Goal: Navigation & Orientation: Find specific page/section

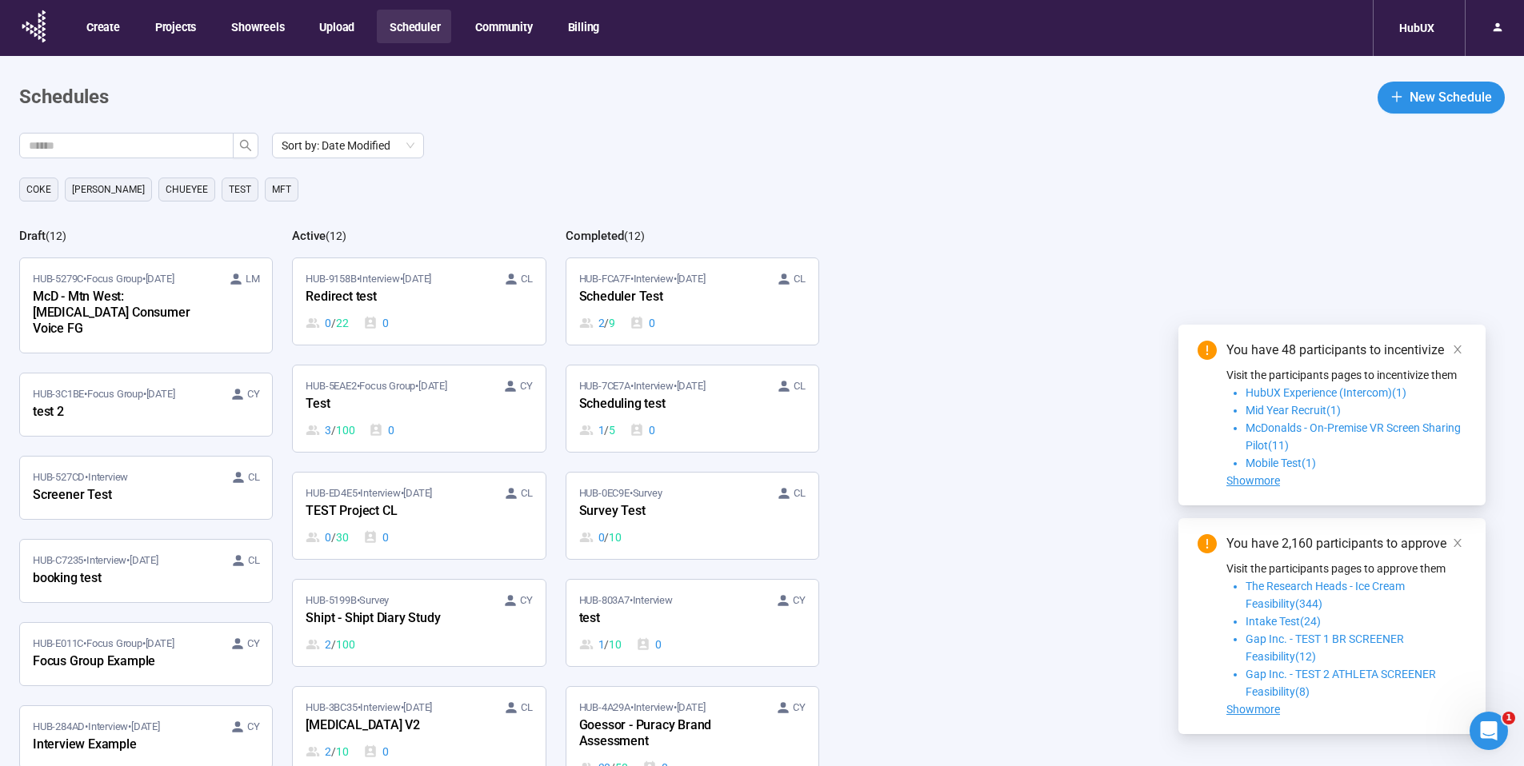
click at [228, 396] on div "HUB-3C1BE • Focus Group • Sep 11 CY test 2" at bounding box center [146, 404] width 226 height 37
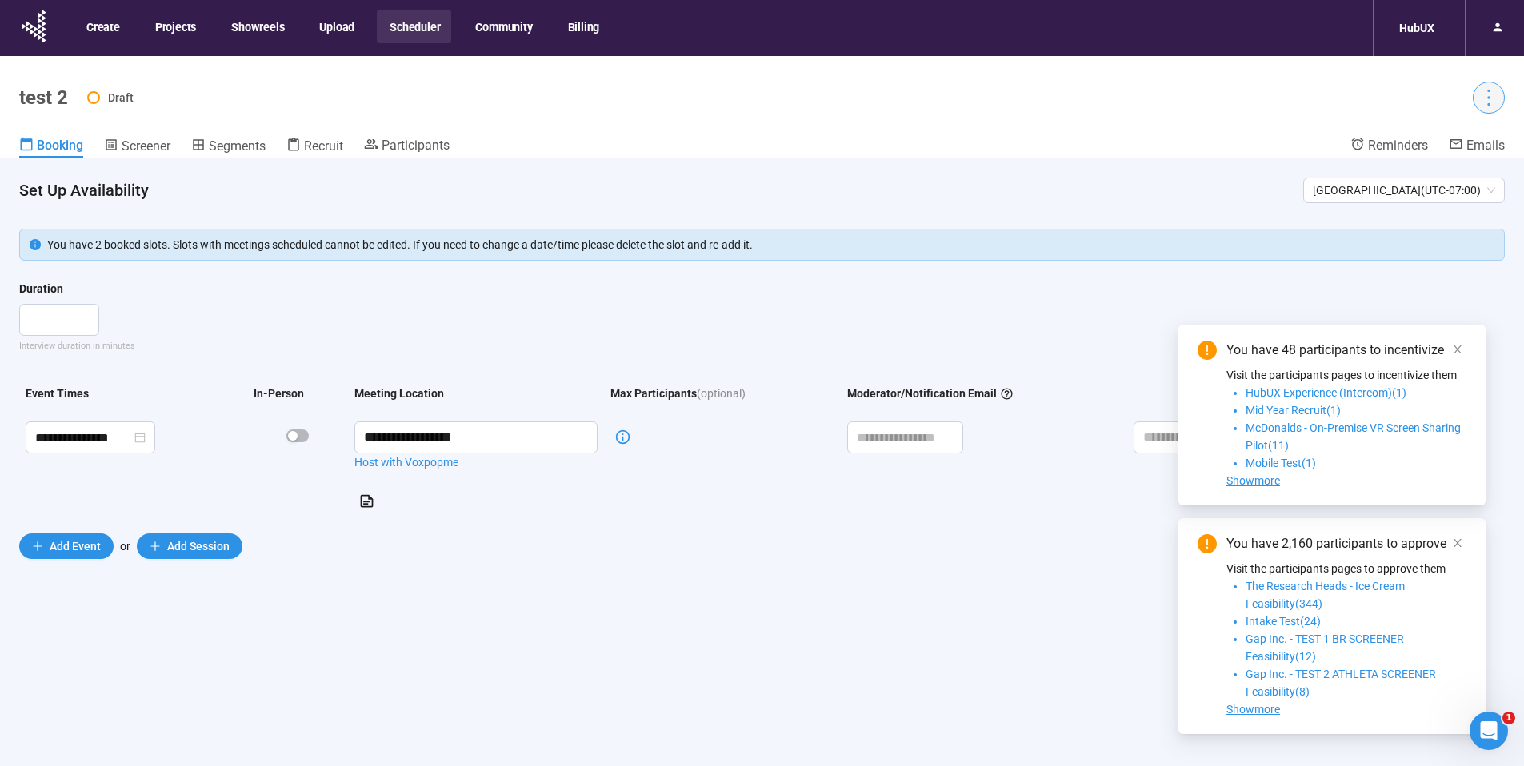
click at [1481, 87] on icon "more" at bounding box center [1488, 97] width 22 height 22
click at [1461, 135] on span "Project details" at bounding box center [1455, 133] width 70 height 18
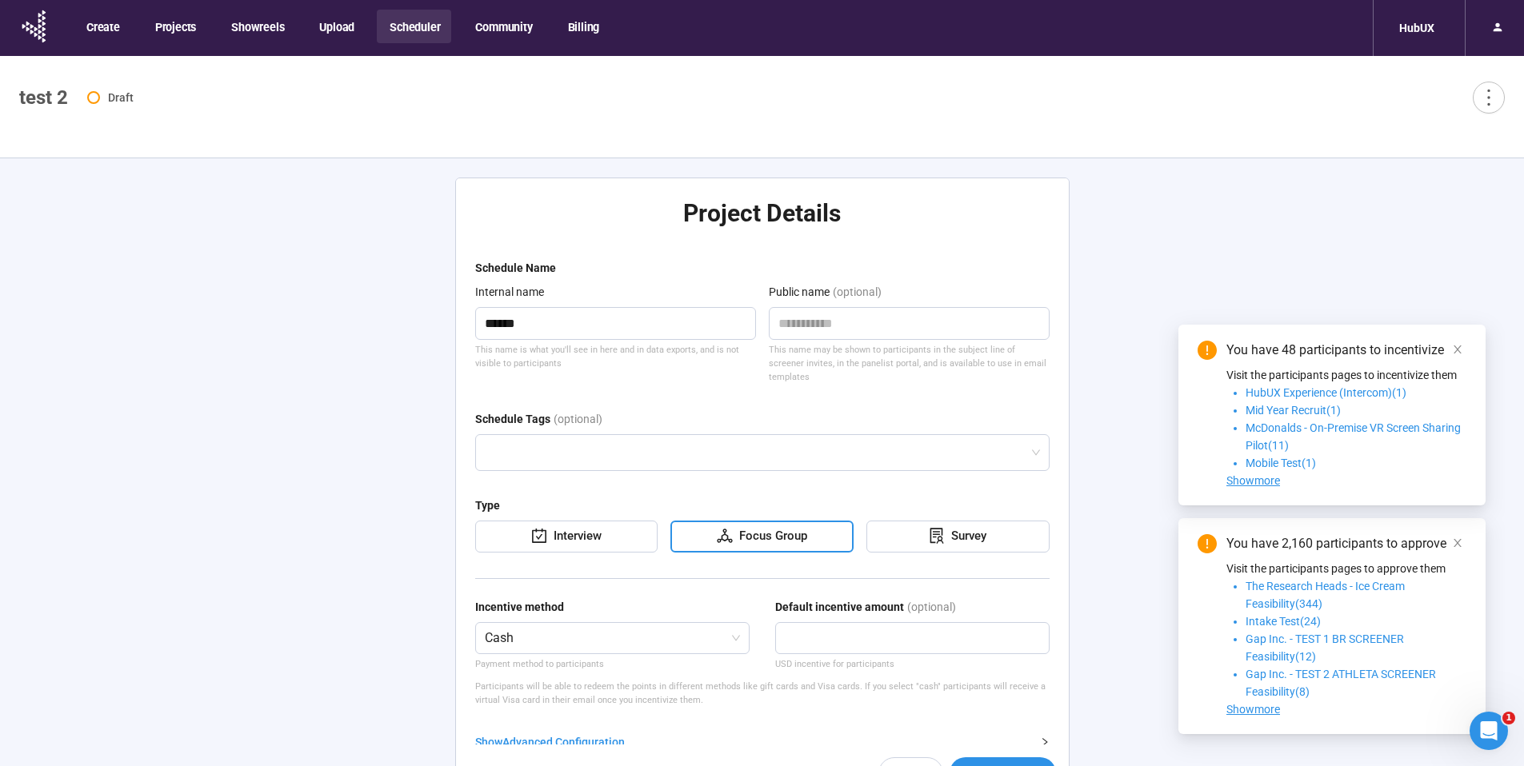
type textarea "**********"
click at [1457, 353] on icon "close" at bounding box center [1457, 349] width 11 height 11
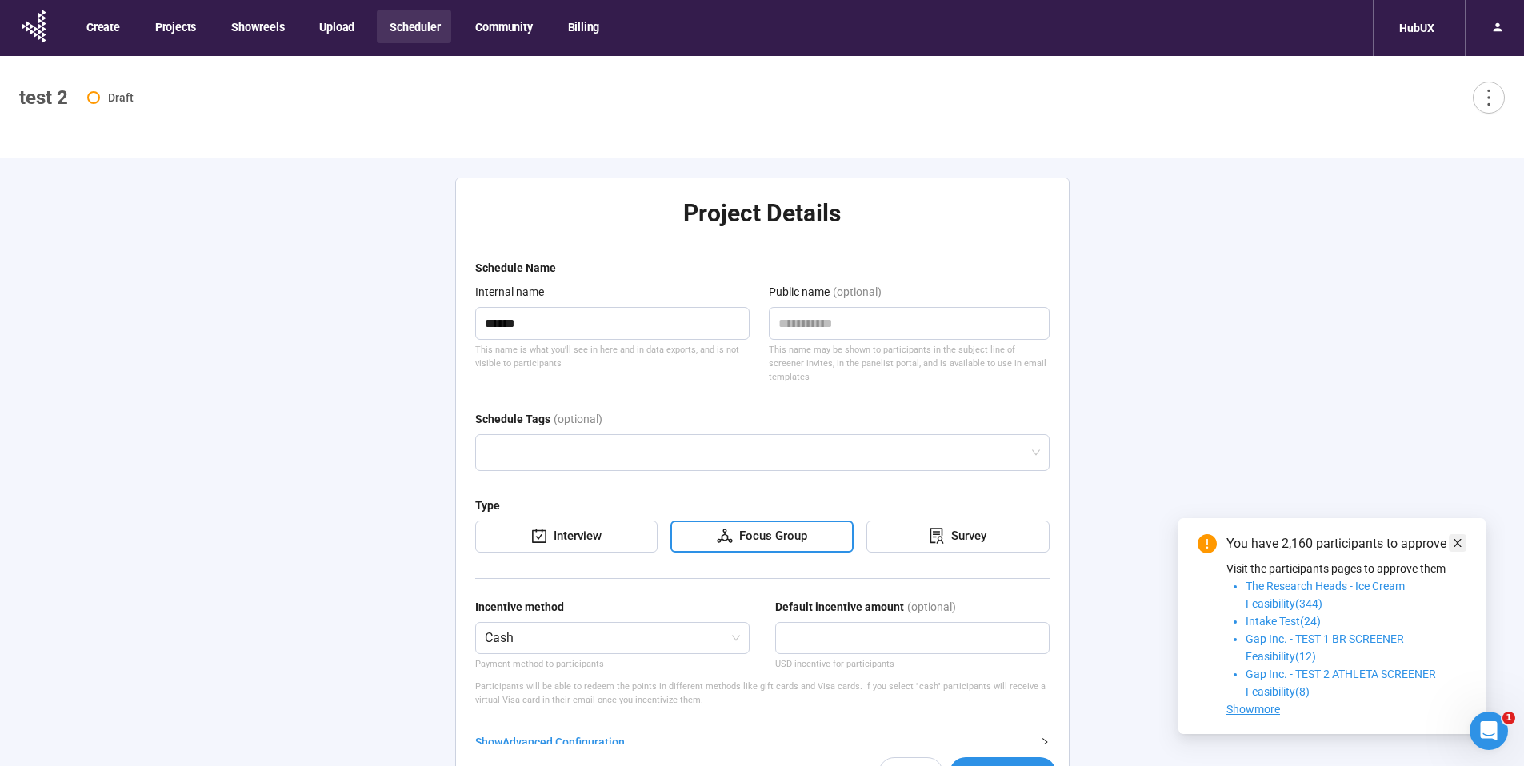
click at [1464, 542] on link at bounding box center [1457, 543] width 18 height 18
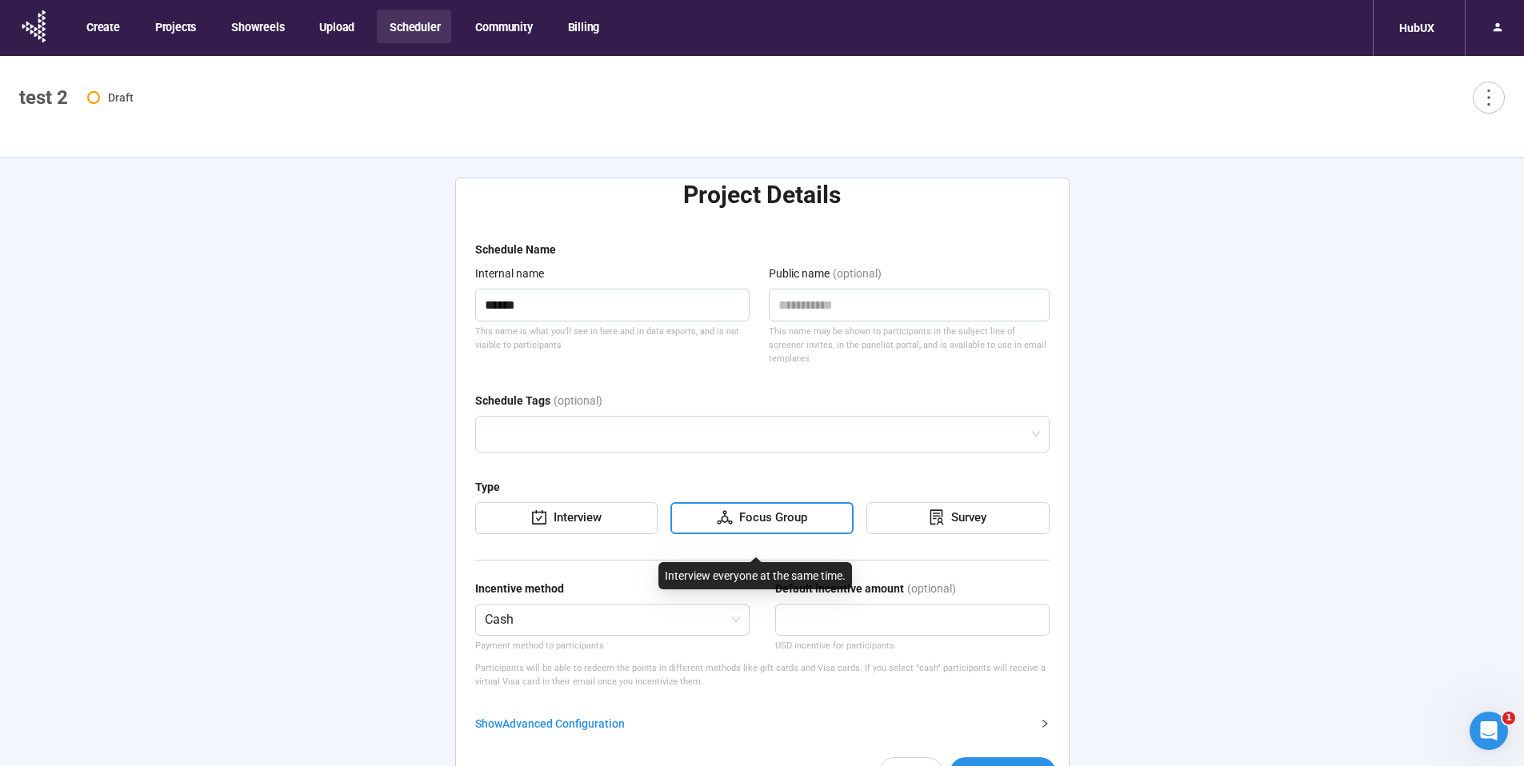
scroll to position [32, 0]
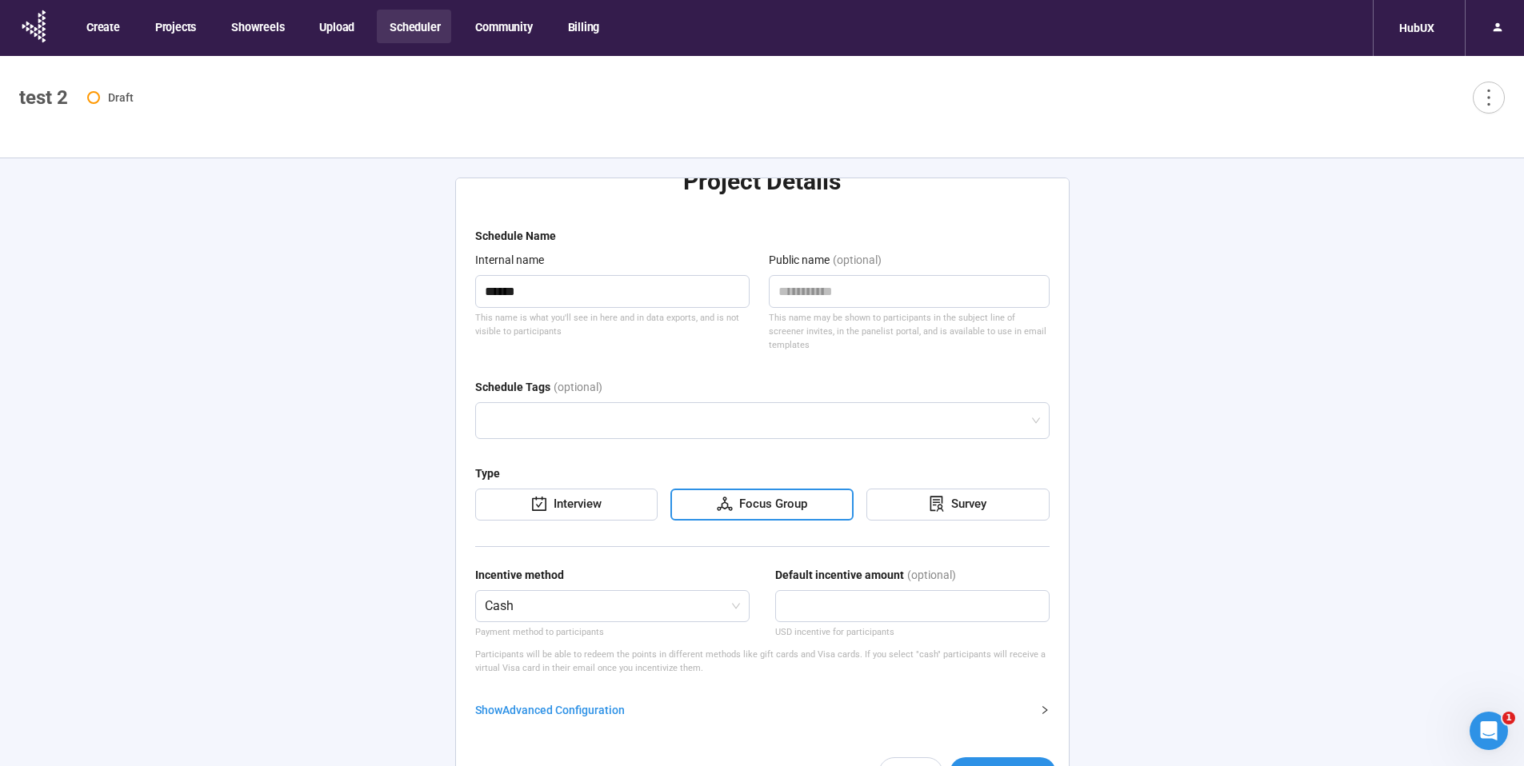
click at [557, 709] on div "Show Advanced Configuration" at bounding box center [752, 710] width 555 height 18
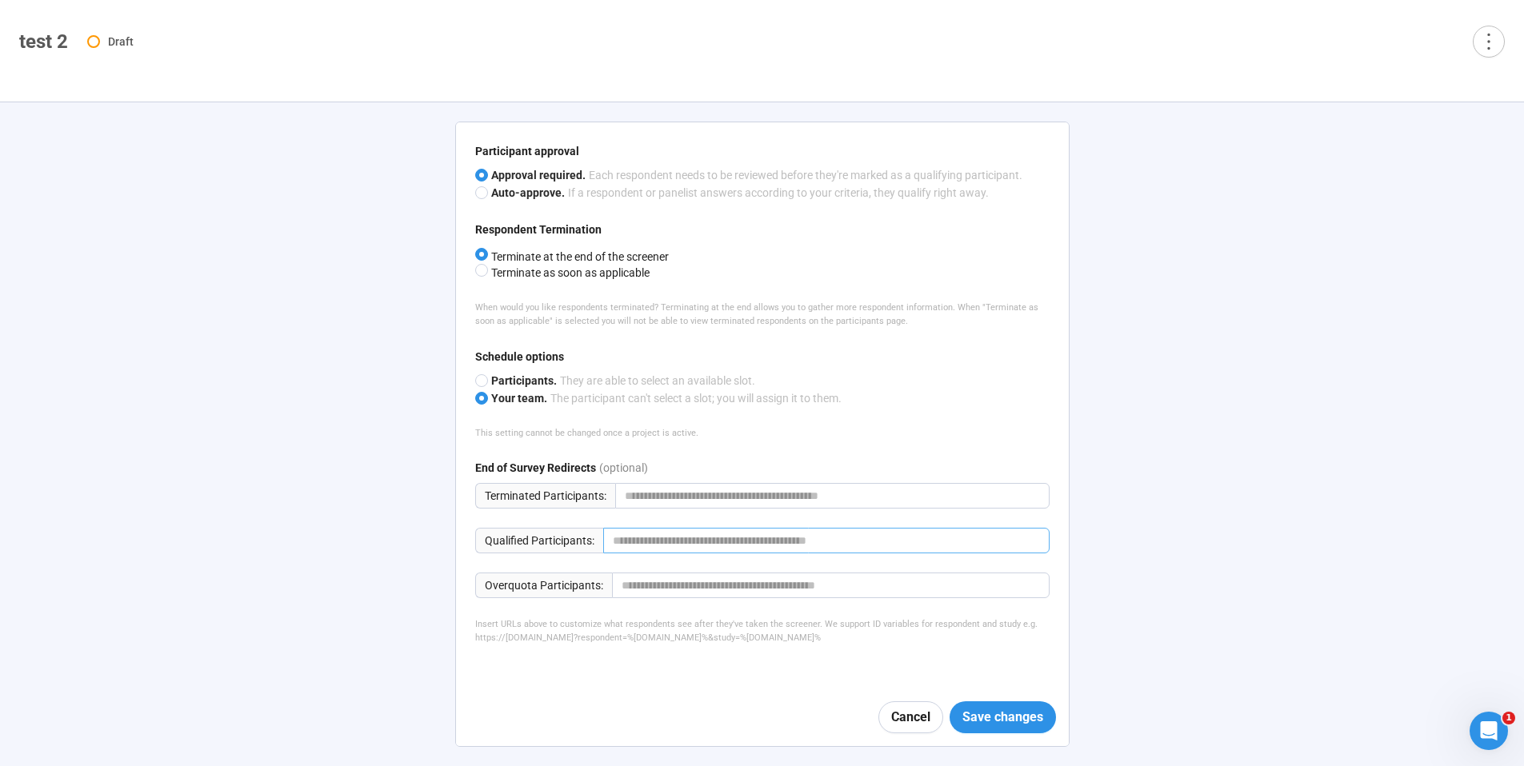
scroll to position [796, 0]
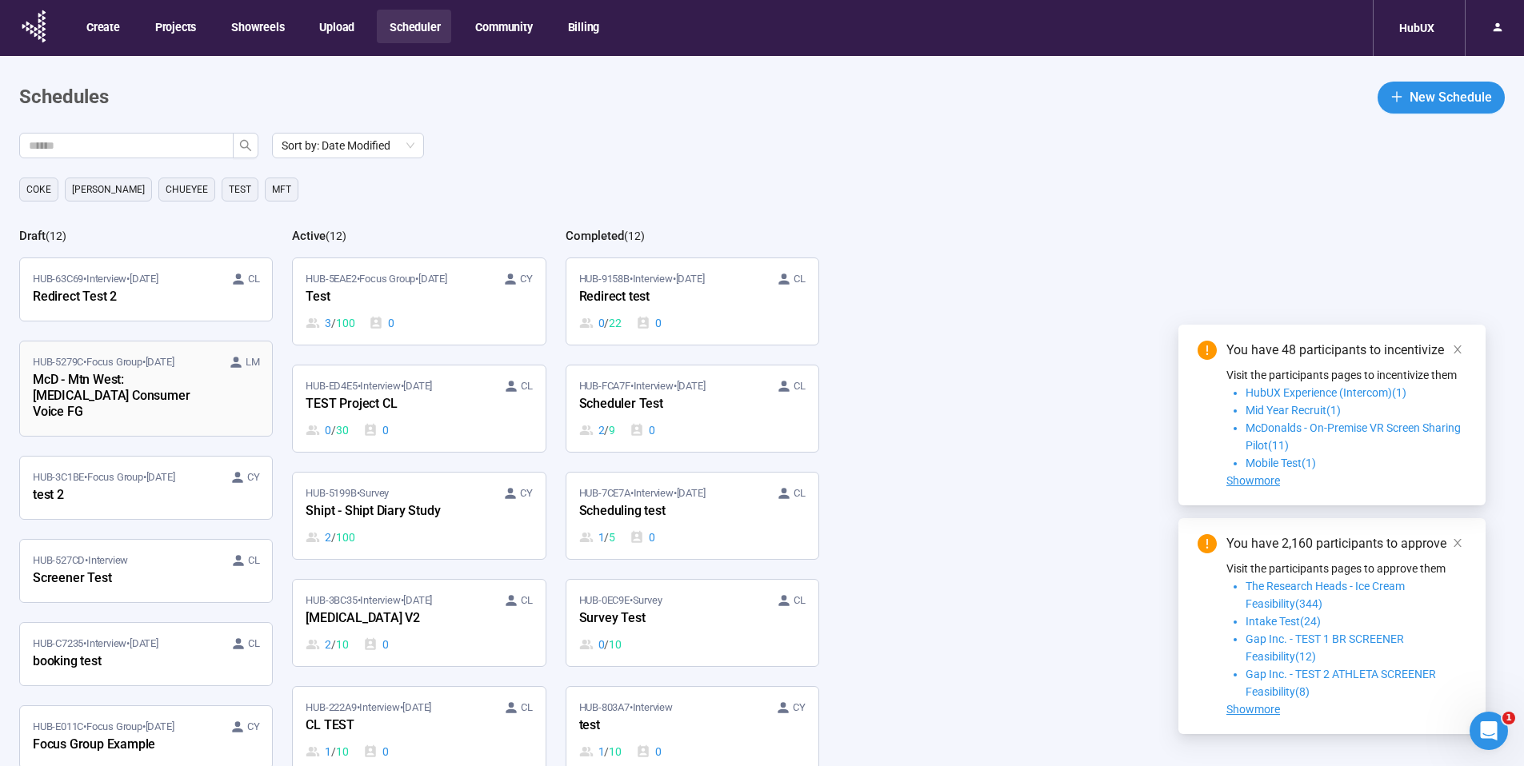
click at [184, 392] on div "McD - Mtn West: [MEDICAL_DATA] Consumer Voice FG" at bounding box center [121, 396] width 176 height 53
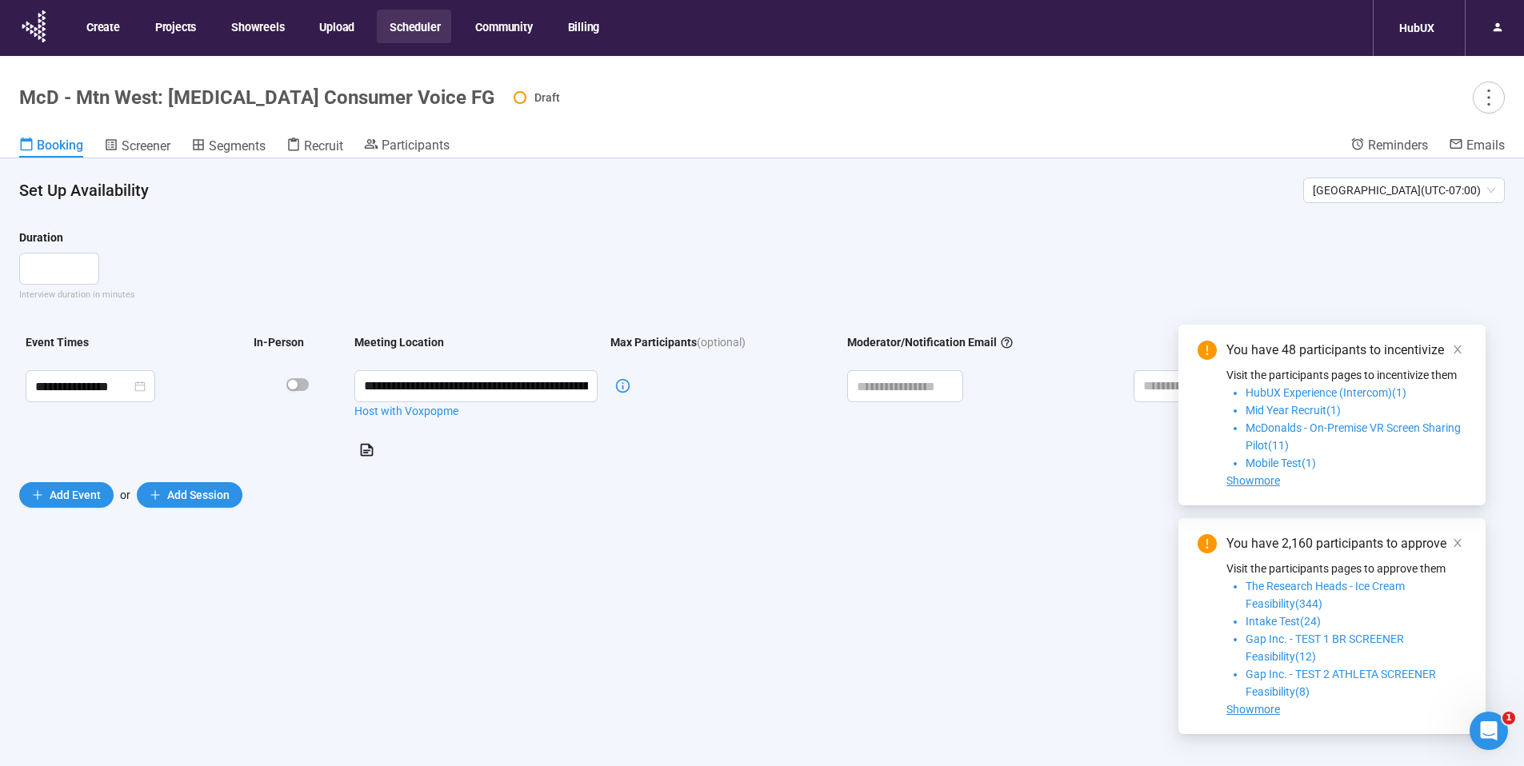
click at [270, 107] on h1 "McD - Mtn West: [MEDICAL_DATA] Consumer Voice FG" at bounding box center [256, 97] width 475 height 22
click at [272, 105] on h1 "McD - Mtn West: [MEDICAL_DATA] Consumer Voice FG" at bounding box center [256, 97] width 475 height 22
click at [272, 106] on h1 "McD - Mtn West: [MEDICAL_DATA] Consumer Voice FG" at bounding box center [256, 97] width 475 height 22
copy h1 "McD - Mtn West: [MEDICAL_DATA] Consumer Voice FG"
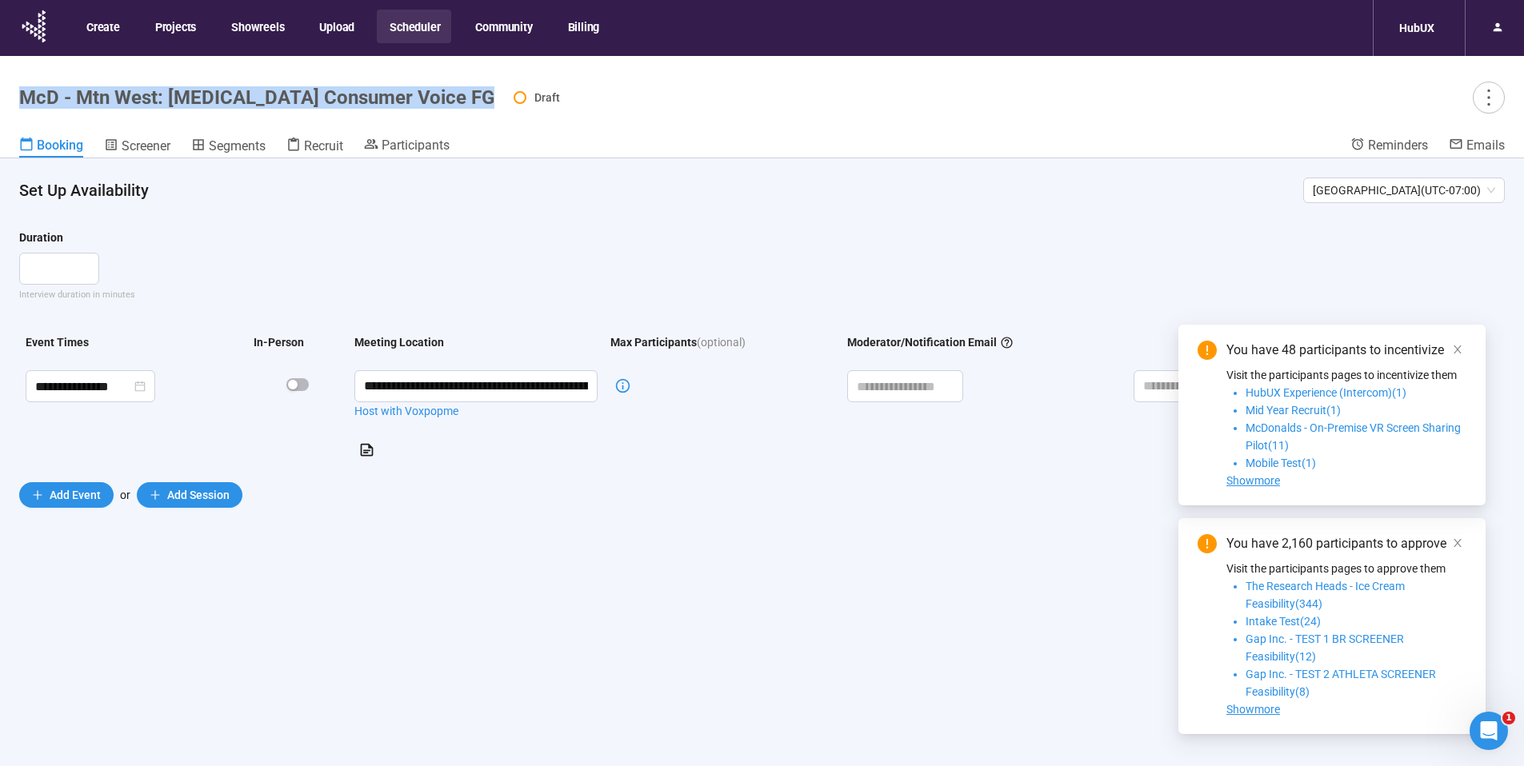
click at [412, 33] on button "Scheduler" at bounding box center [414, 27] width 74 height 34
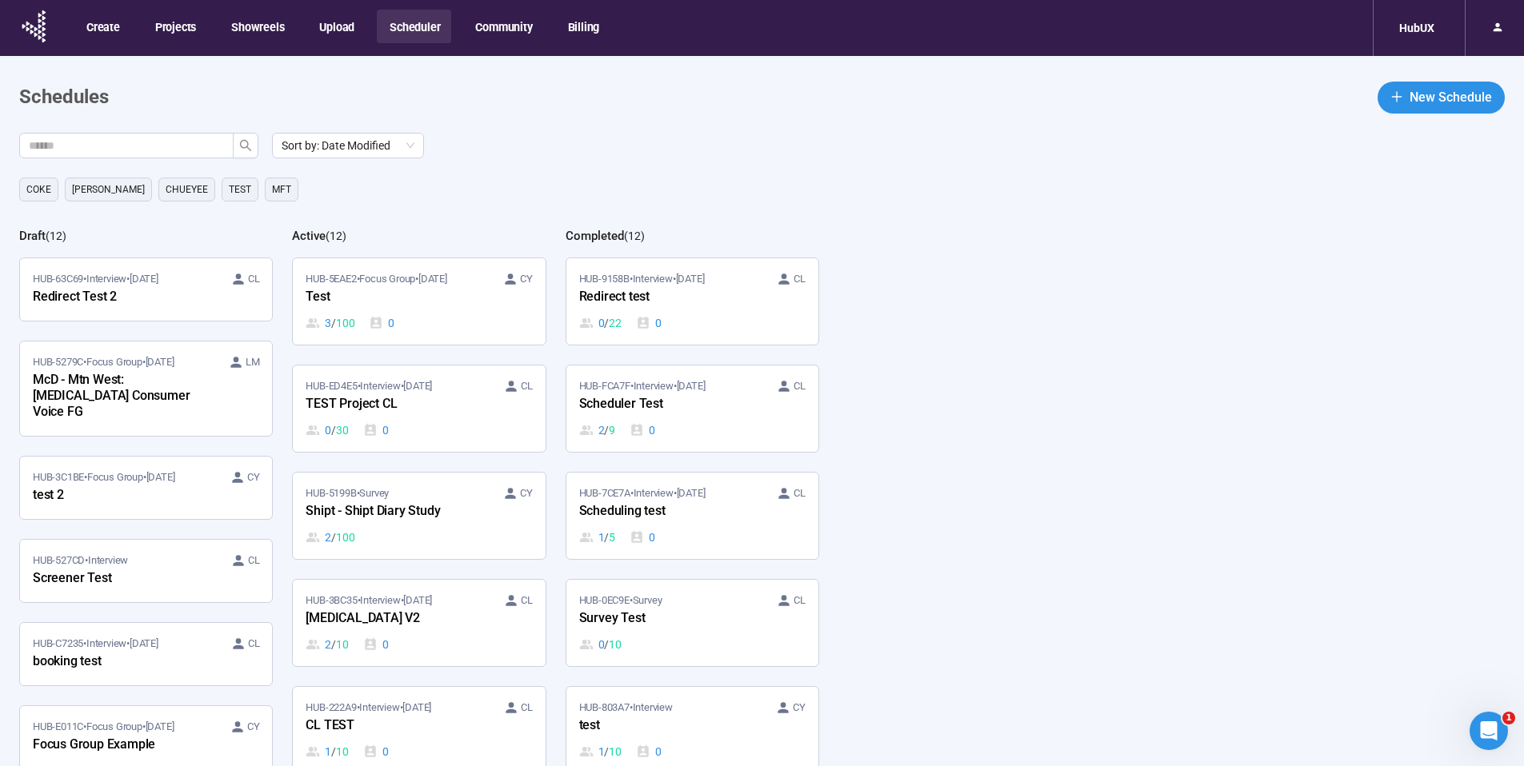
click at [413, 26] on button "Scheduler" at bounding box center [414, 27] width 74 height 34
